Goal: Information Seeking & Learning: Learn about a topic

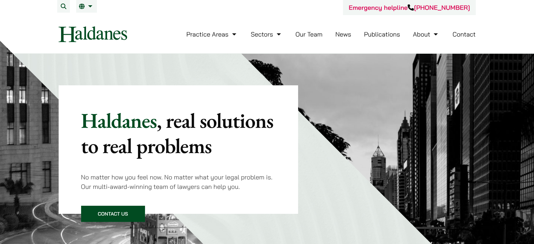
click at [316, 33] on link "Our Team" at bounding box center [308, 34] width 27 height 8
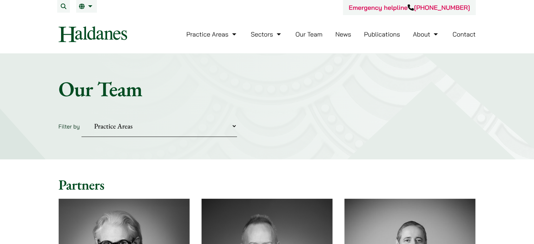
click at [131, 125] on select "Practice Areas Antitrust and Competition Civil Litigation & Dispute Resolution …" at bounding box center [158, 125] width 155 height 21
select select "intellectual-property"
click at [81, 115] on select "Practice Areas Antitrust and Competition Civil Litigation & Dispute Resolution …" at bounding box center [158, 125] width 155 height 21
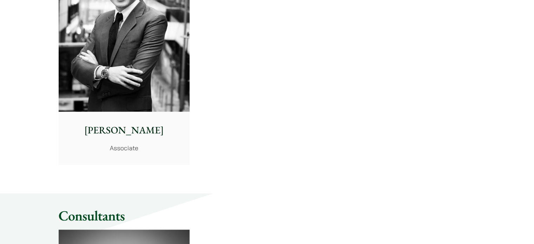
scroll to position [585, 0]
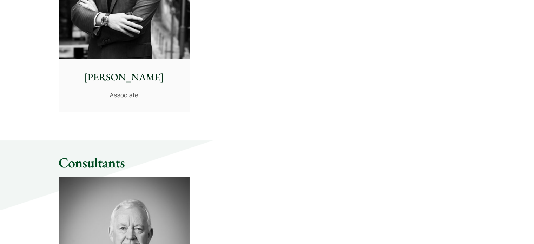
click at [112, 78] on p "Christopher Lin" at bounding box center [124, 77] width 120 height 15
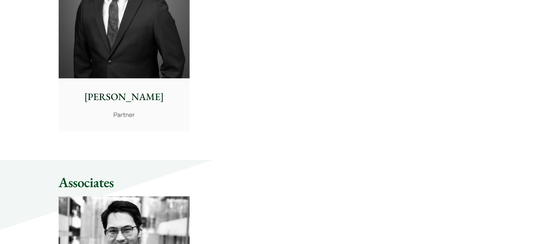
scroll to position [234, 0]
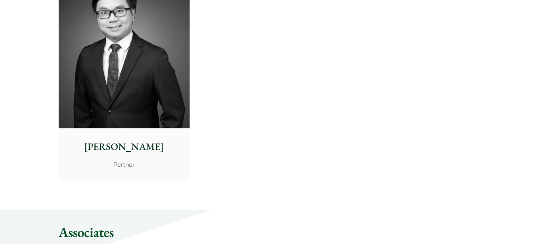
click at [135, 89] on img at bounding box center [124, 46] width 131 height 164
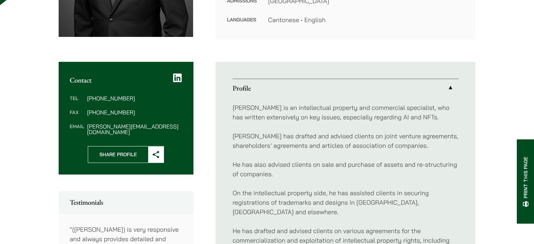
scroll to position [211, 0]
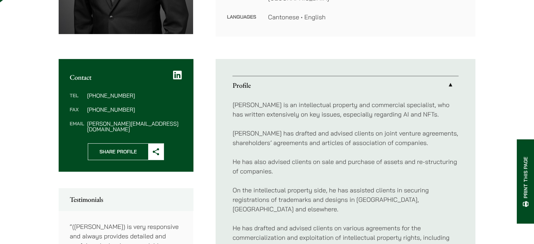
click at [177, 76] on icon at bounding box center [177, 75] width 9 height 10
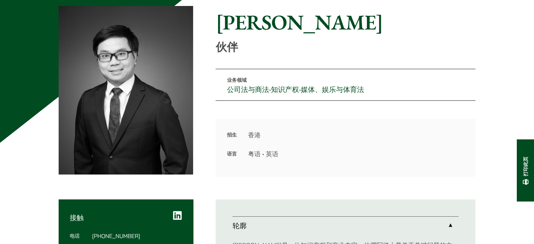
scroll to position [0, 0]
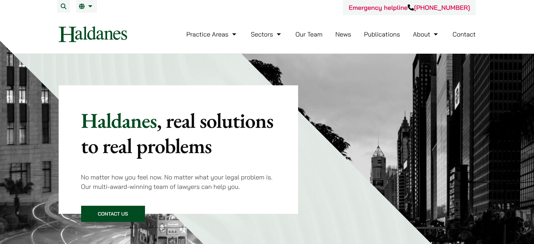
click at [316, 32] on link "Our Team" at bounding box center [308, 34] width 27 height 8
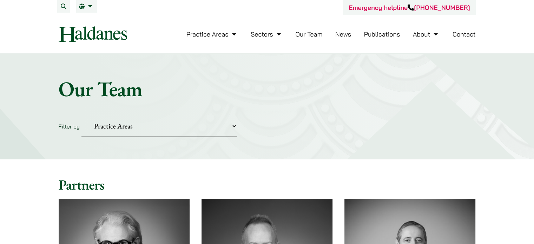
click at [118, 124] on select "Practice Areas Antitrust and Competition Civil Litigation & Dispute Resolution …" at bounding box center [158, 125] width 155 height 21
select select "intellectual-property"
click at [81, 115] on select "Practice Areas Antitrust and Competition Civil Litigation & Dispute Resolution …" at bounding box center [158, 125] width 155 height 21
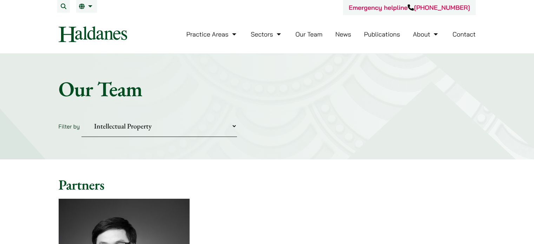
click at [126, 126] on select "Practice Areas Antitrust and Competition Civil Litigation & Dispute Resolution …" at bounding box center [158, 125] width 155 height 21
click at [345, 118] on form "Filter by Practice Areas Antitrust and Competition Civil Litigation & Dispute R…" at bounding box center [267, 125] width 417 height 21
